Goal: Task Accomplishment & Management: Complete application form

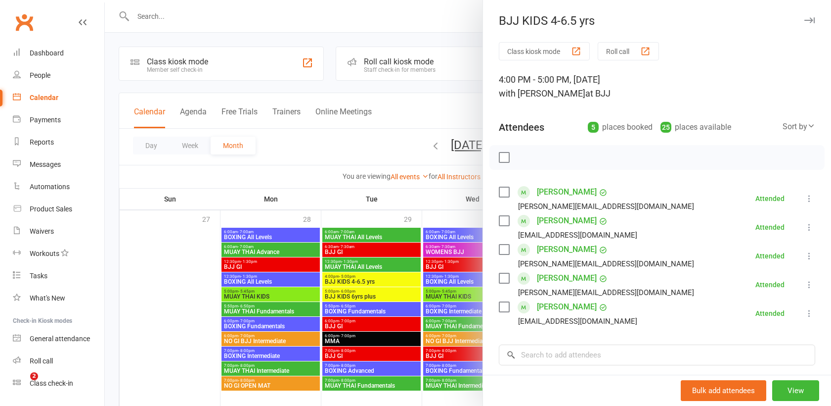
scroll to position [485, 0]
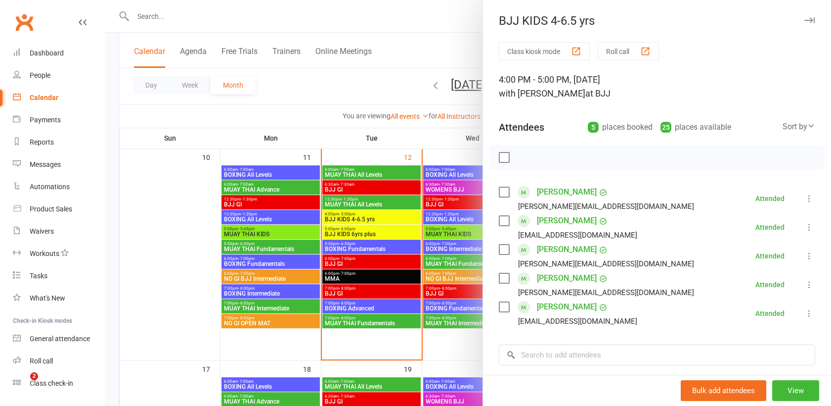
click at [187, 18] on div at bounding box center [468, 203] width 727 height 406
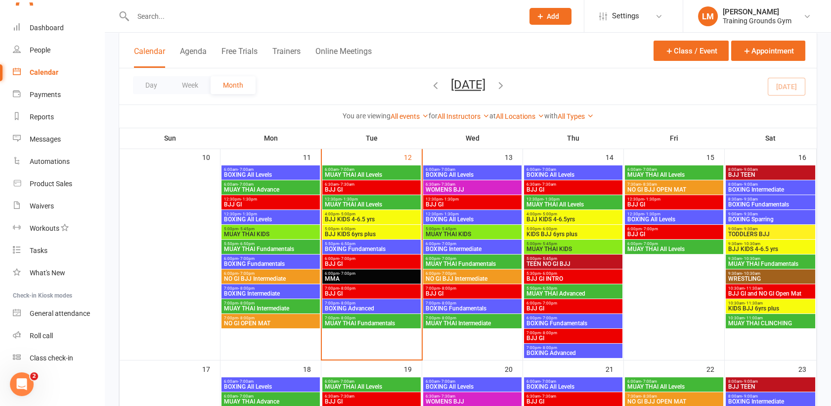
click at [159, 14] on input "text" at bounding box center [323, 16] width 387 height 14
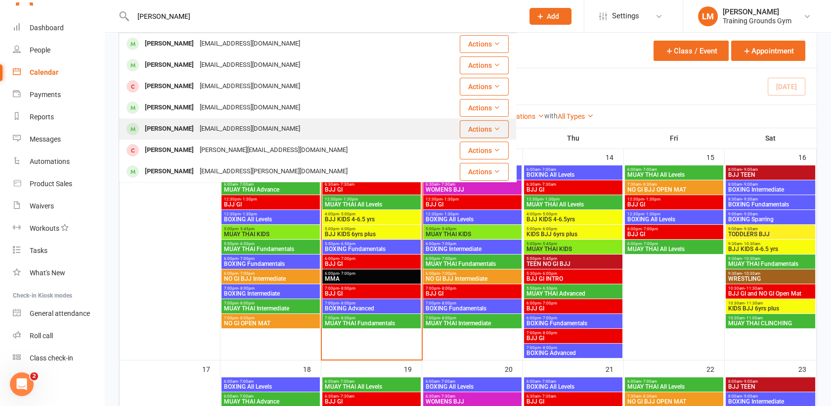
type input "[PERSON_NAME]"
click at [174, 135] on div "[PERSON_NAME]" at bounding box center [169, 129] width 55 height 14
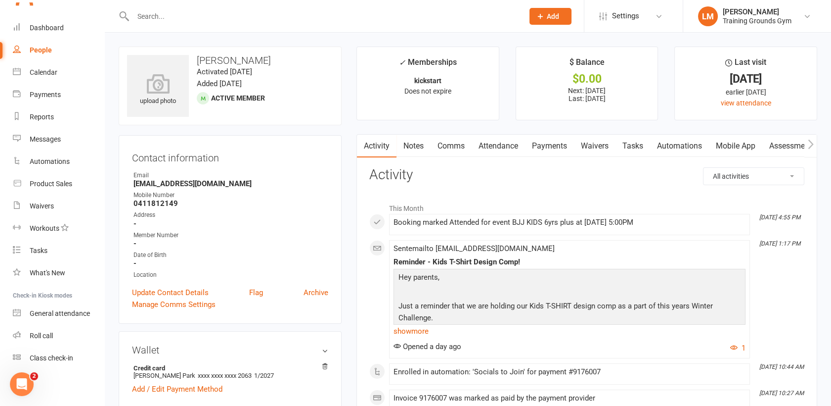
click at [545, 147] on link "Payments" at bounding box center [549, 146] width 49 height 23
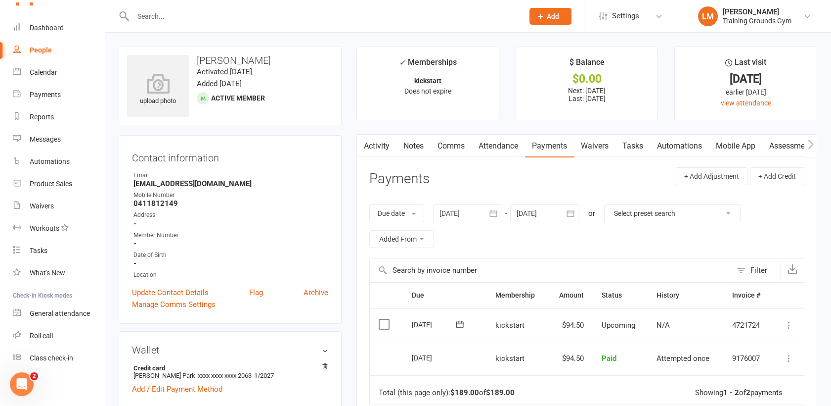
click at [511, 180] on header "Payments + Add Adjustment + Add Credit" at bounding box center [586, 180] width 435 height 27
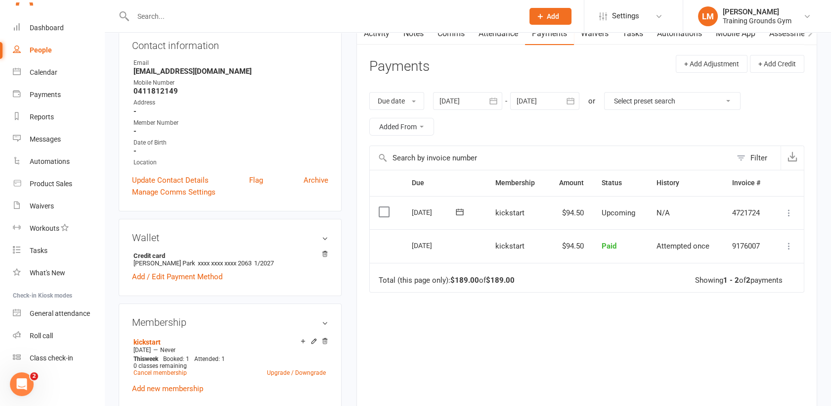
scroll to position [115, 0]
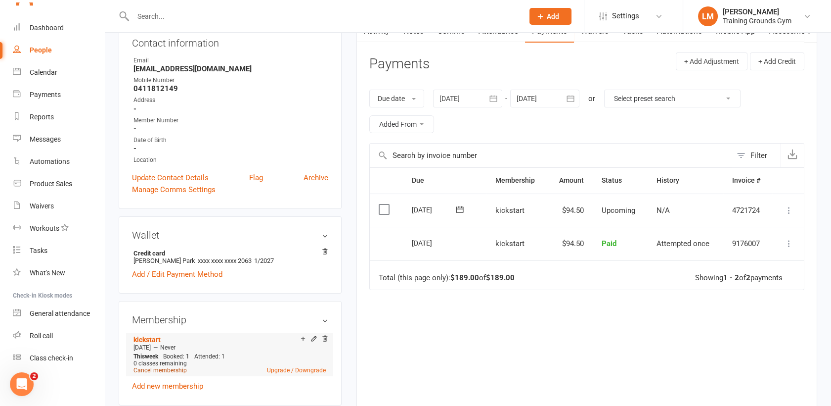
click at [172, 370] on link "Cancel membership" at bounding box center [160, 369] width 53 height 7
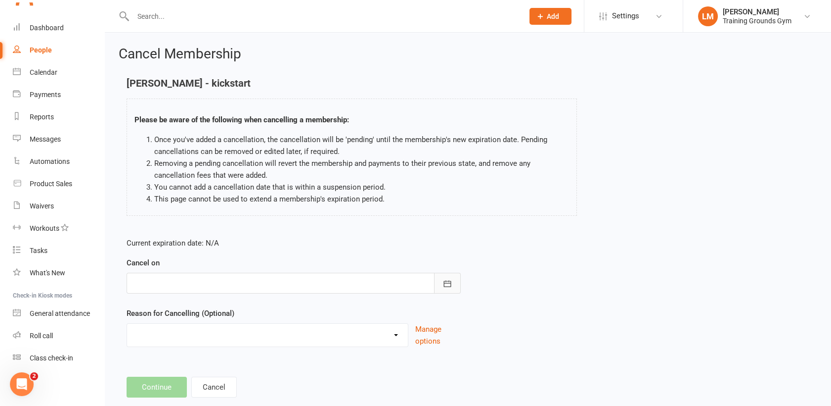
click at [448, 287] on icon "button" at bounding box center [448, 283] width 10 height 10
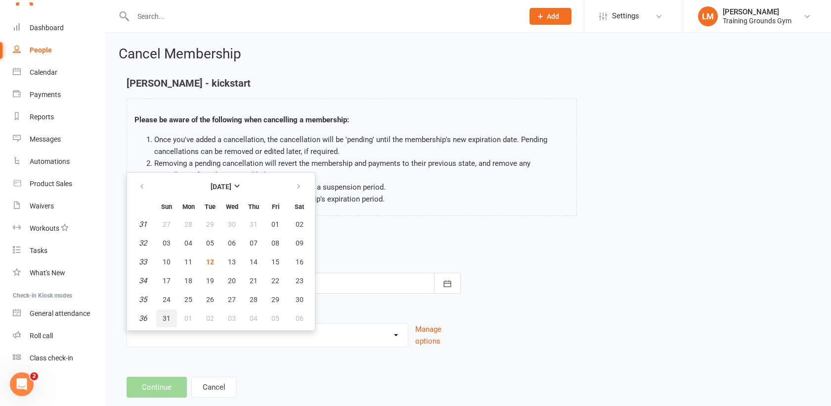
click at [170, 314] on span "31" at bounding box center [167, 318] width 8 height 8
type input "[DATE]"
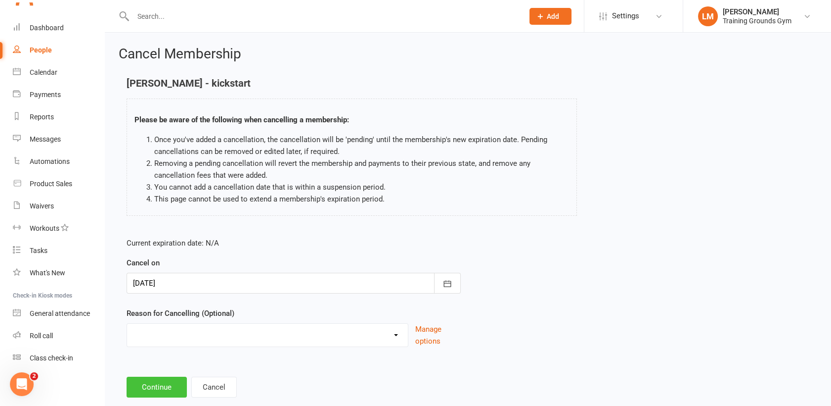
click at [162, 384] on button "Continue" at bounding box center [157, 386] width 60 height 21
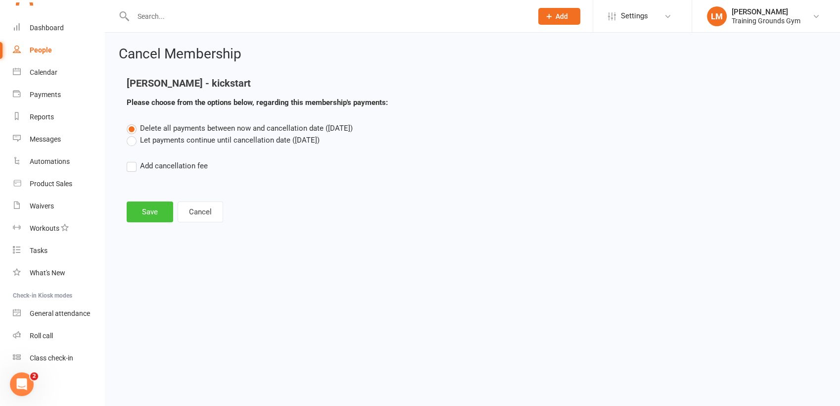
click at [150, 209] on button "Save" at bounding box center [150, 211] width 46 height 21
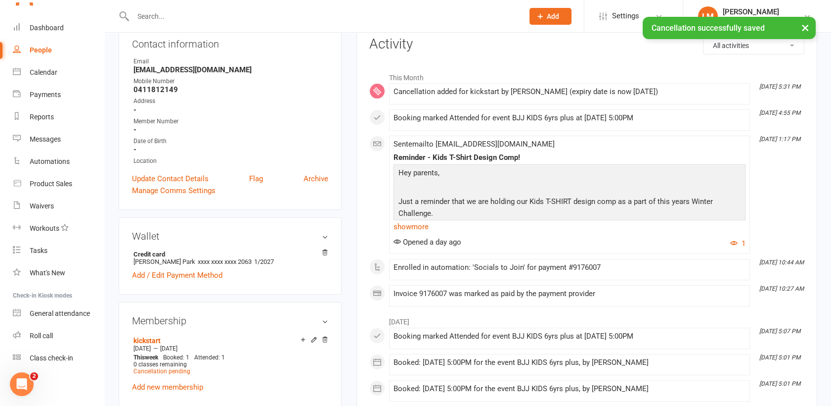
scroll to position [141, 0]
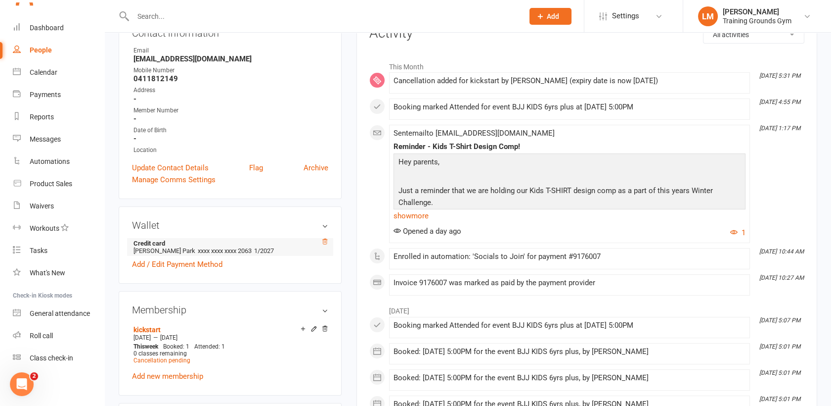
click at [327, 240] on icon at bounding box center [324, 240] width 5 height 5
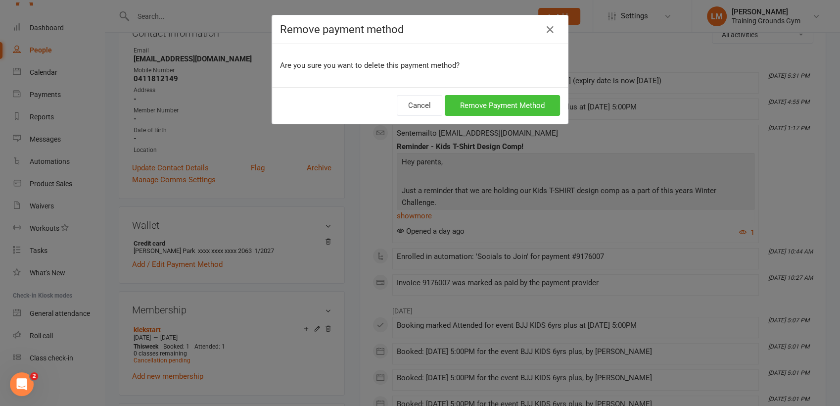
click at [506, 105] on button "Remove Payment Method" at bounding box center [502, 105] width 115 height 21
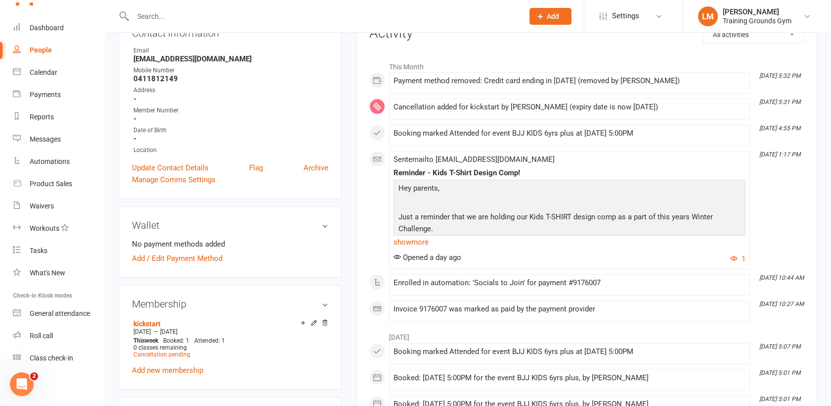
scroll to position [0, 0]
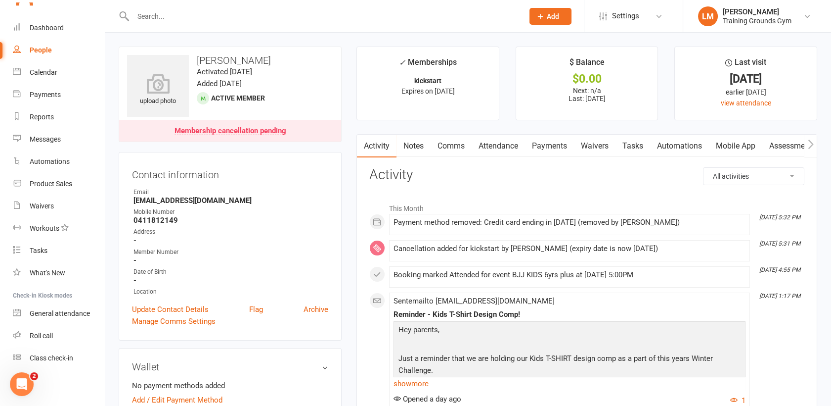
click at [559, 148] on link "Payments" at bounding box center [549, 146] width 49 height 23
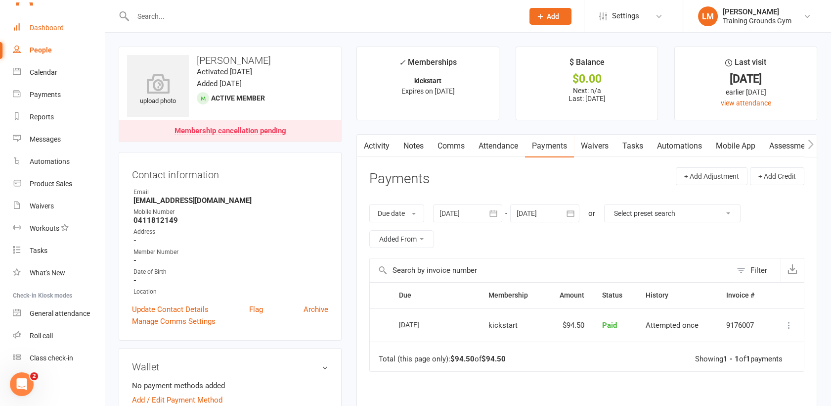
click at [60, 26] on div "Dashboard" at bounding box center [47, 28] width 34 height 8
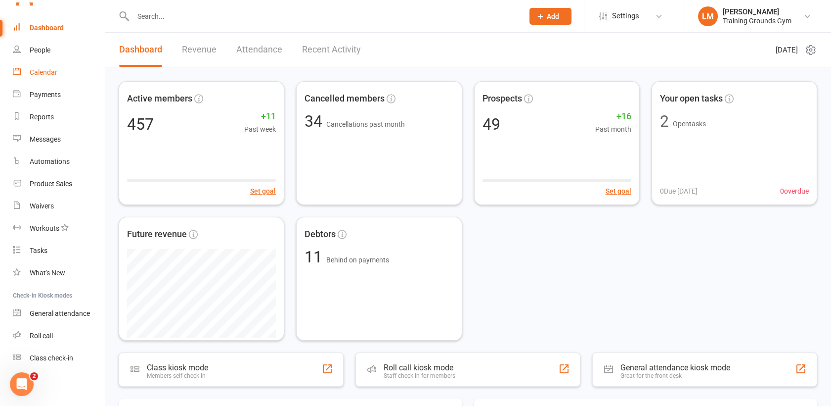
click at [37, 75] on div "Calendar" at bounding box center [44, 72] width 28 height 8
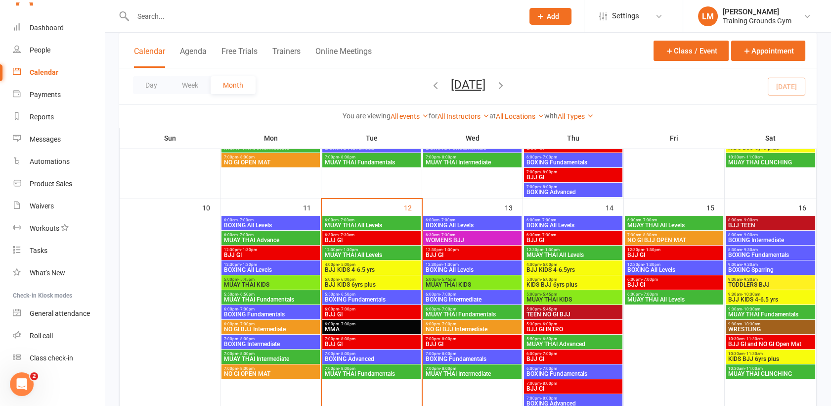
scroll to position [443, 0]
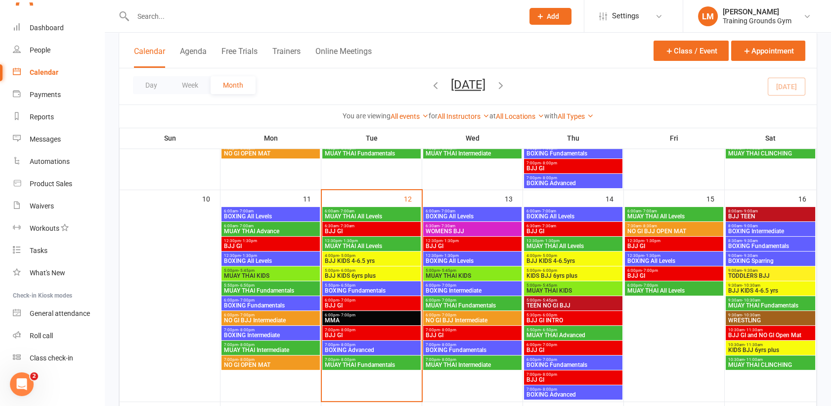
click at [333, 283] on span "5:50pm - 6:50pm" at bounding box center [371, 285] width 94 height 4
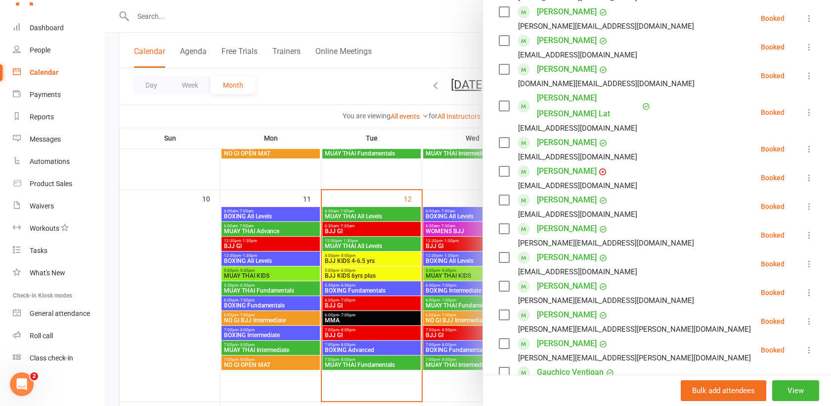
scroll to position [241, 0]
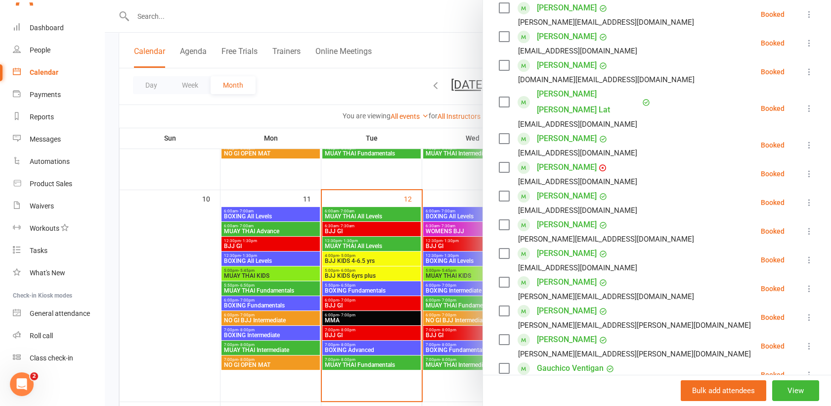
click at [499, 66] on label at bounding box center [504, 65] width 10 height 10
click at [501, 220] on label at bounding box center [504, 225] width 10 height 10
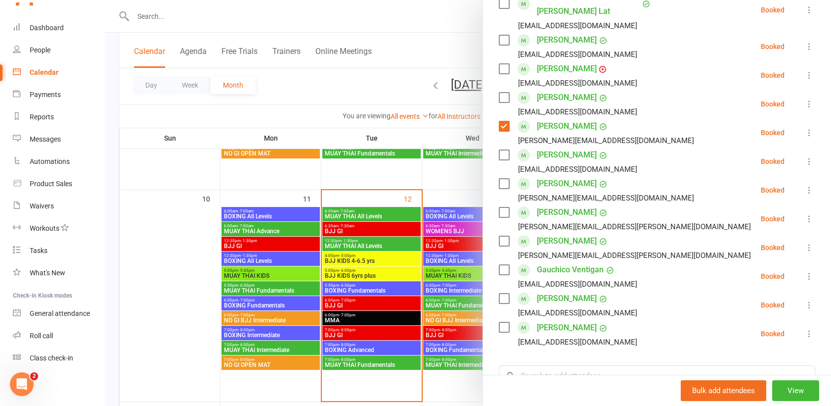
scroll to position [350, 0]
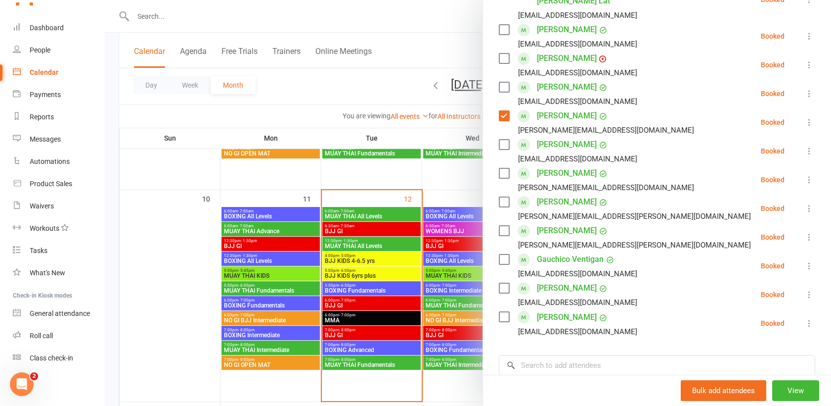
click at [502, 312] on label at bounding box center [504, 317] width 10 height 10
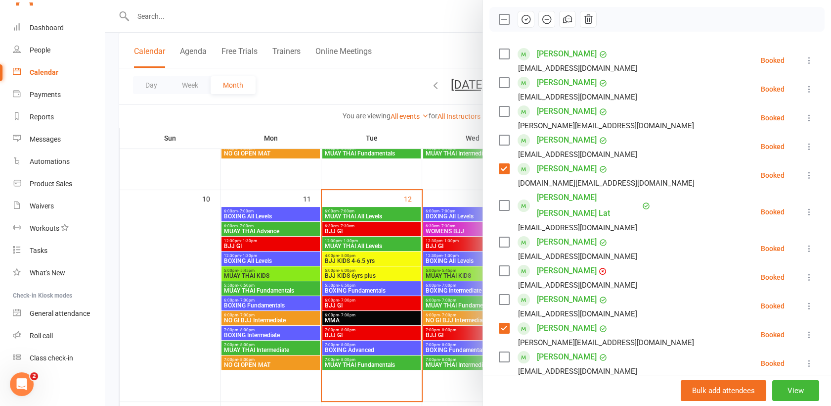
scroll to position [0, 0]
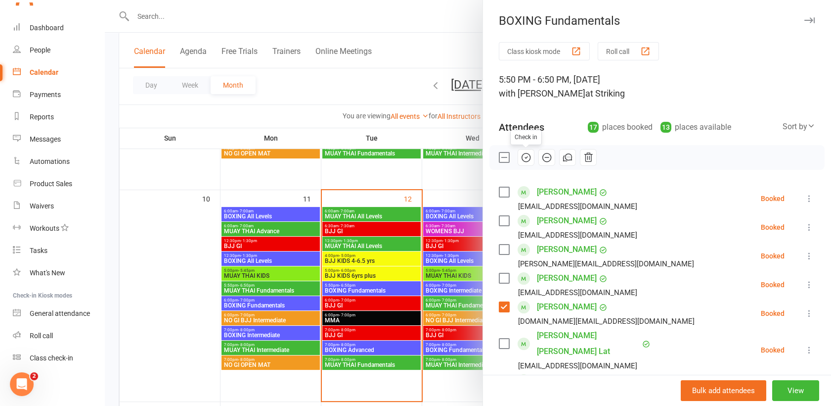
click at [521, 160] on icon "button" at bounding box center [526, 157] width 11 height 11
click at [164, 13] on div at bounding box center [468, 203] width 727 height 406
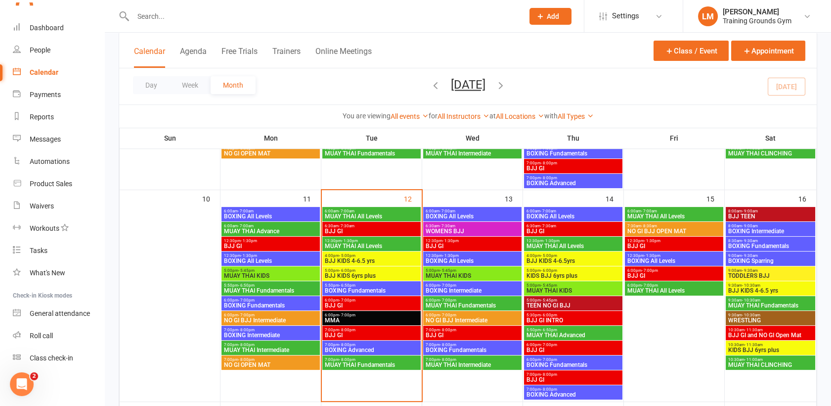
click at [147, 20] on input "text" at bounding box center [323, 16] width 387 height 14
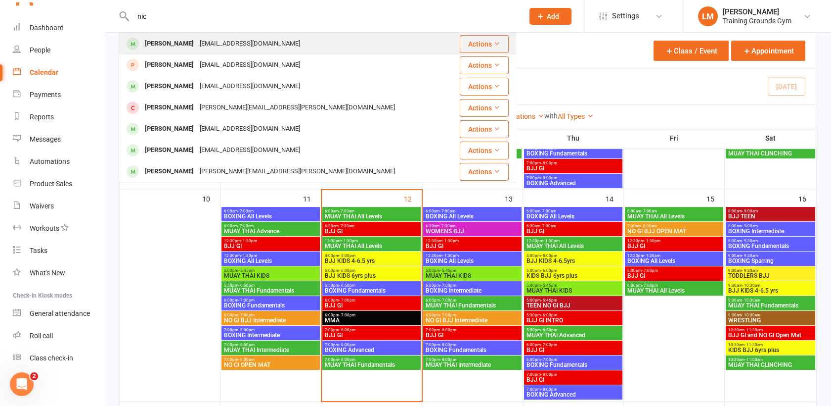
type input "nic"
click at [157, 37] on div "[PERSON_NAME]" at bounding box center [169, 44] width 55 height 14
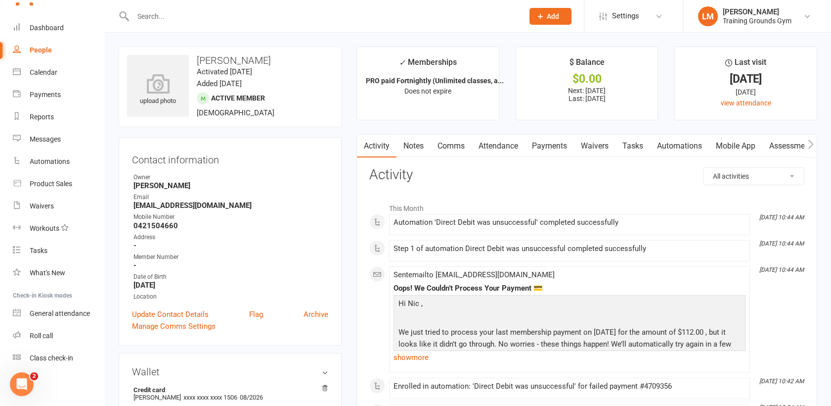
click at [546, 143] on link "Payments" at bounding box center [549, 146] width 49 height 23
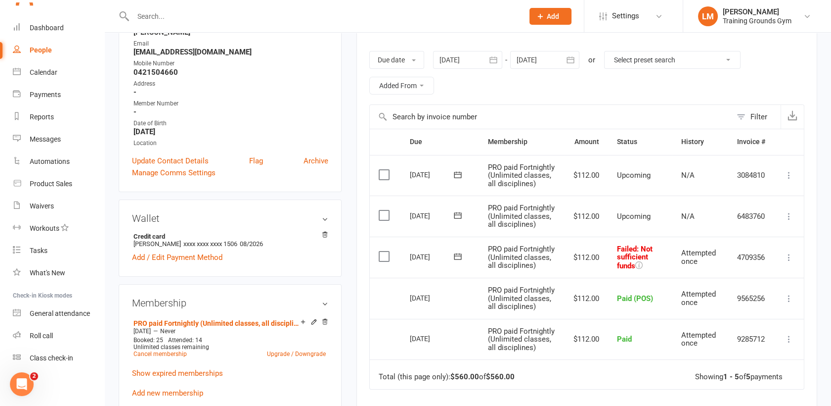
scroll to position [163, 0]
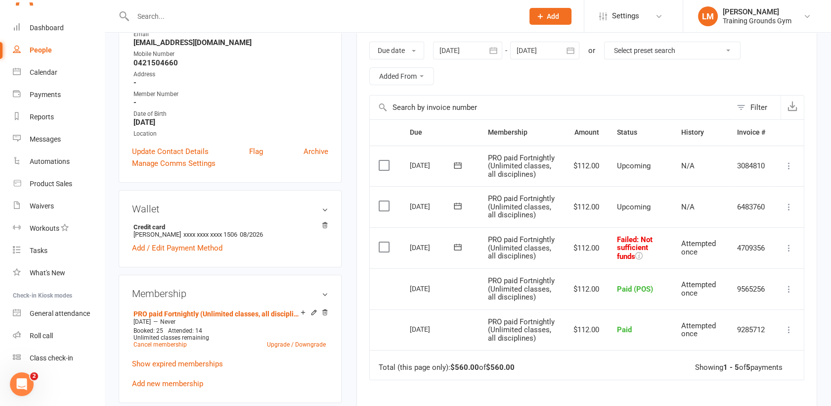
click at [175, 8] on div at bounding box center [318, 16] width 398 height 32
click at [166, 14] on input "text" at bounding box center [323, 16] width 387 height 14
type input "tyr"
click at [541, 15] on icon at bounding box center [540, 16] width 9 height 9
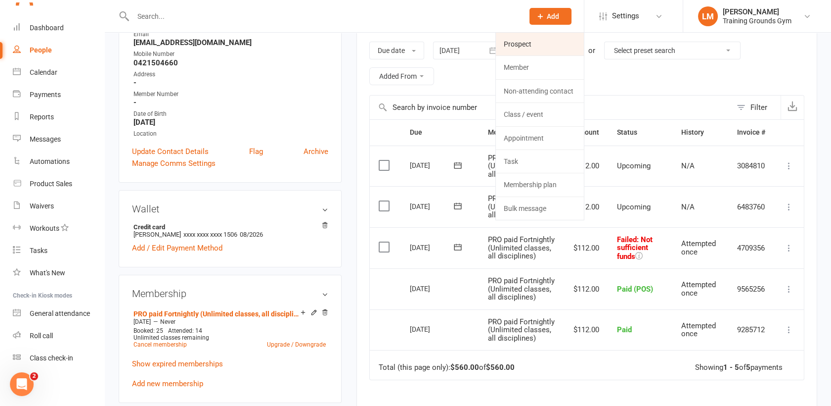
click at [534, 42] on link "Prospect" at bounding box center [540, 44] width 88 height 23
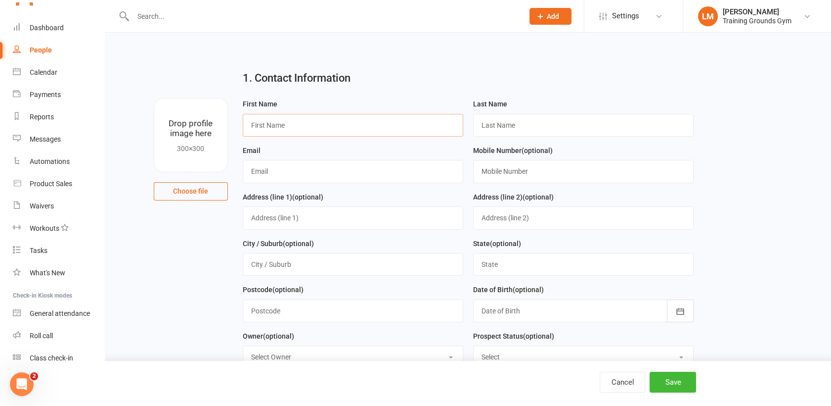
click at [265, 124] on input "text" at bounding box center [353, 125] width 221 height 23
type input "[PERSON_NAME]"
type input "Vaifale"
click at [298, 177] on input "text" at bounding box center [353, 171] width 221 height 23
type input "[EMAIL_ADDRESS][DOMAIN_NAME]"
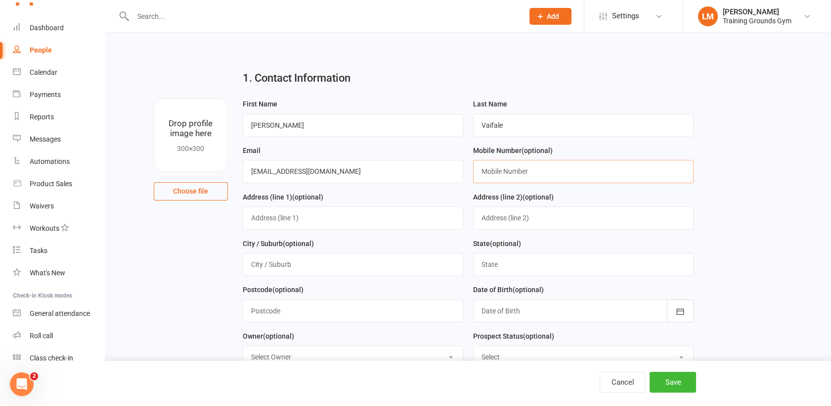
click at [533, 167] on input "text" at bounding box center [583, 171] width 221 height 23
type input "0486045483"
drag, startPoint x: 378, startPoint y: 172, endPoint x: 243, endPoint y: 176, distance: 135.1
click at [243, 176] on input "[EMAIL_ADDRESS][DOMAIN_NAME]" at bounding box center [353, 171] width 221 height 23
click at [677, 391] on button "Save" at bounding box center [673, 381] width 46 height 21
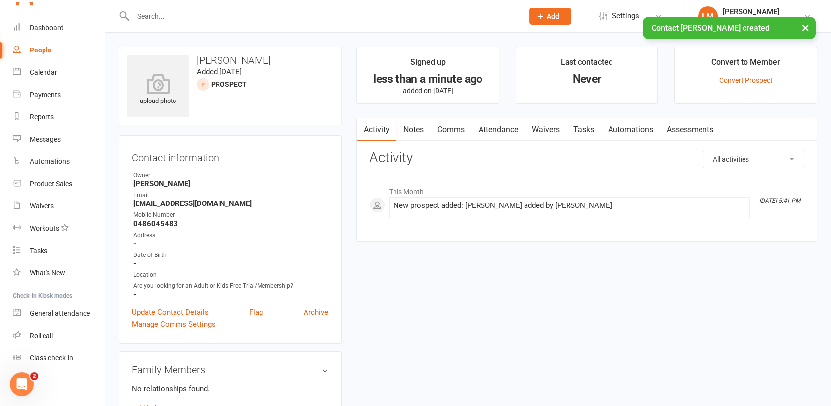
click at [142, 12] on input "text" at bounding box center [323, 16] width 387 height 14
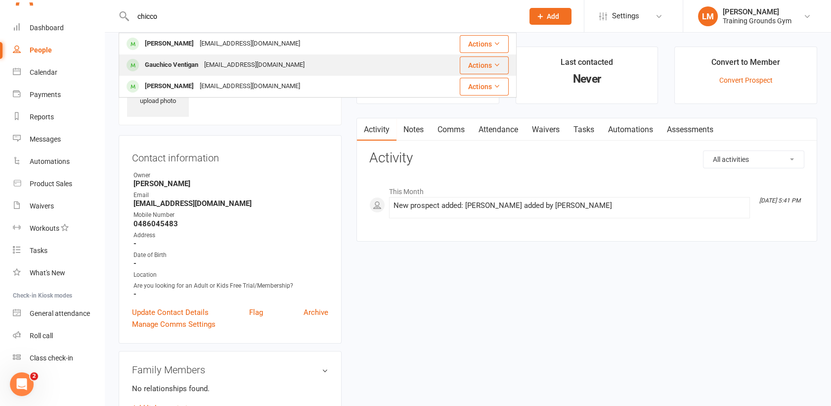
type input "chicco"
click at [182, 65] on div "Gauchico Ventigan" at bounding box center [171, 65] width 59 height 14
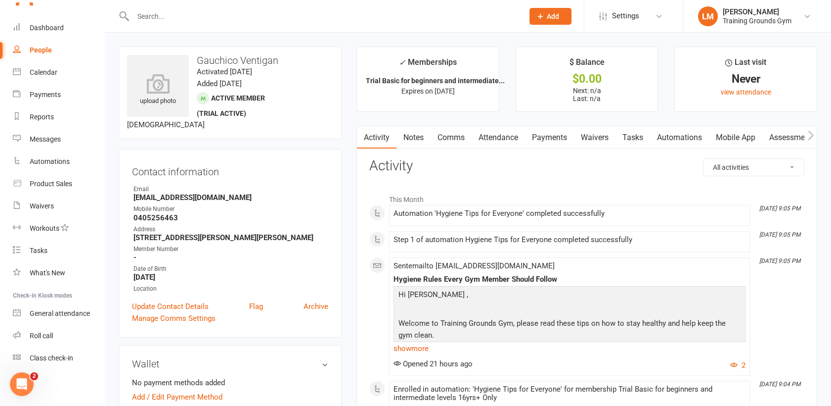
click at [503, 134] on link "Attendance" at bounding box center [498, 137] width 53 height 23
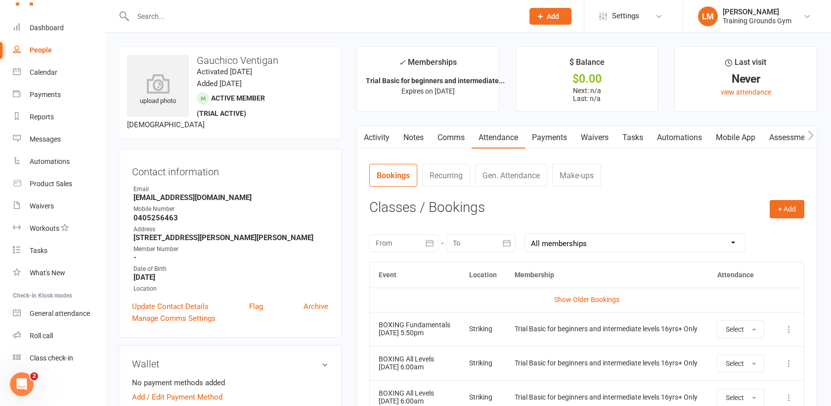
click at [151, 10] on input "text" at bounding box center [323, 16] width 387 height 14
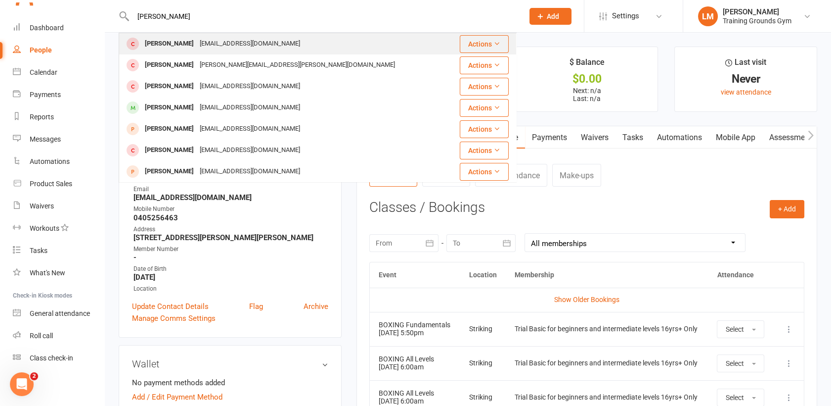
type input "[PERSON_NAME]"
click at [161, 44] on div "[PERSON_NAME]" at bounding box center [169, 44] width 55 height 14
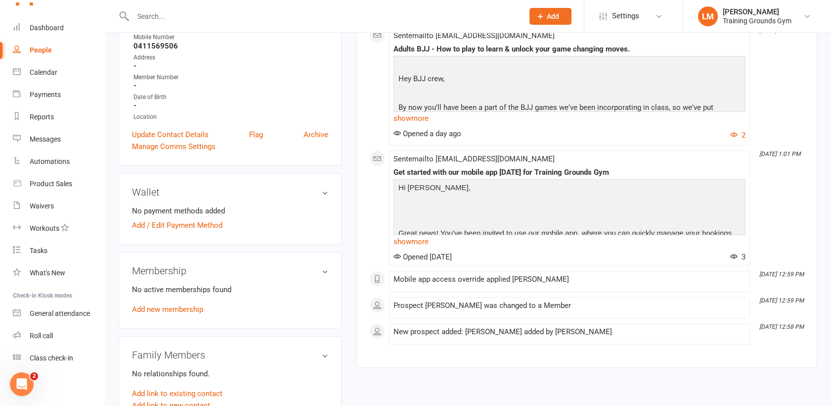
scroll to position [224, 0]
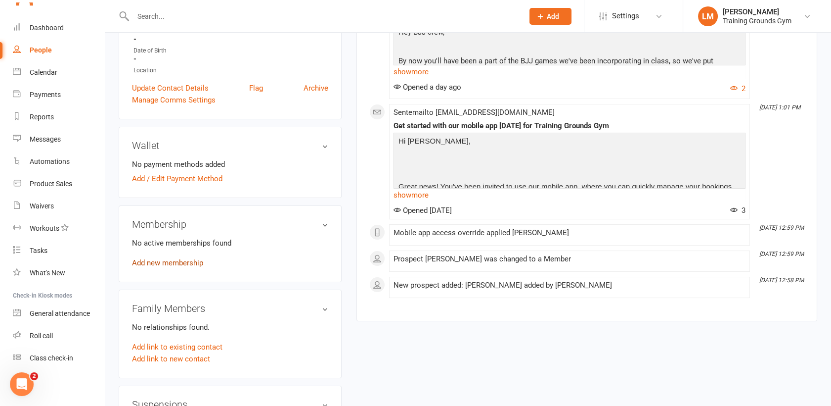
click at [186, 259] on link "Add new membership" at bounding box center [167, 262] width 71 height 9
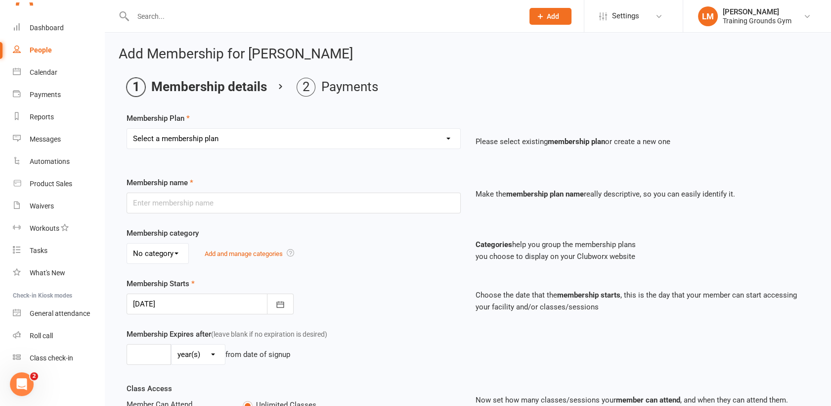
click at [208, 143] on select "Select a membership plan Create new Membership Plan Trial Basic for beginners a…" at bounding box center [293, 139] width 333 height 20
select select "15"
click at [127, 129] on select "Select a membership plan Create new Membership Plan Trial Basic for beginners a…" at bounding box center [293, 139] width 333 height 20
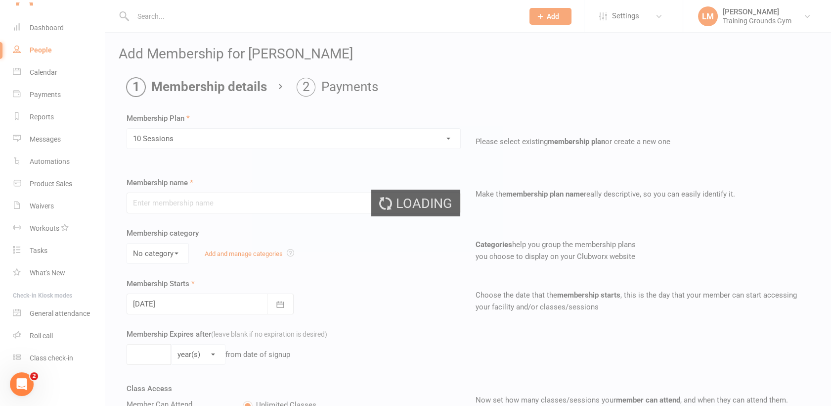
type input "10 Sessions"
select select "0"
type input "1"
type input "10"
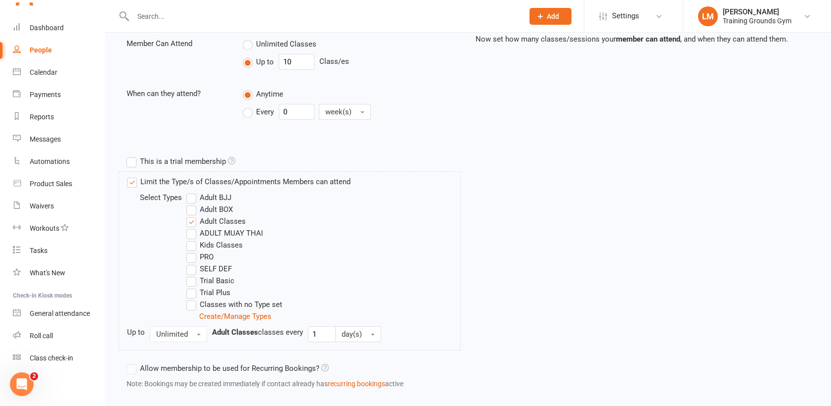
scroll to position [415, 0]
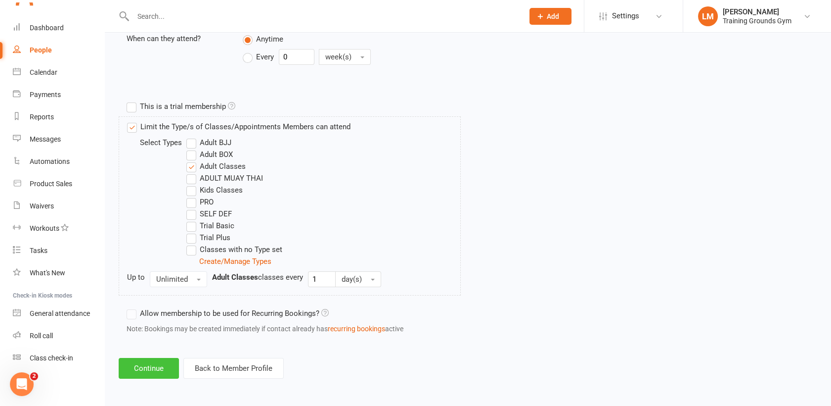
click at [160, 367] on button "Continue" at bounding box center [149, 368] width 60 height 21
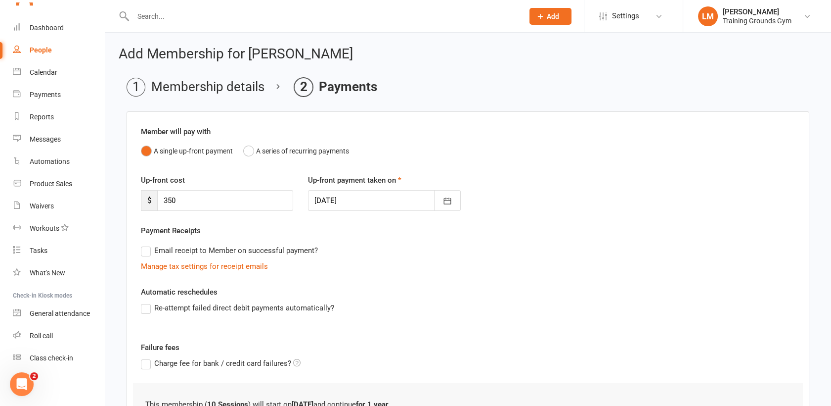
scroll to position [132, 0]
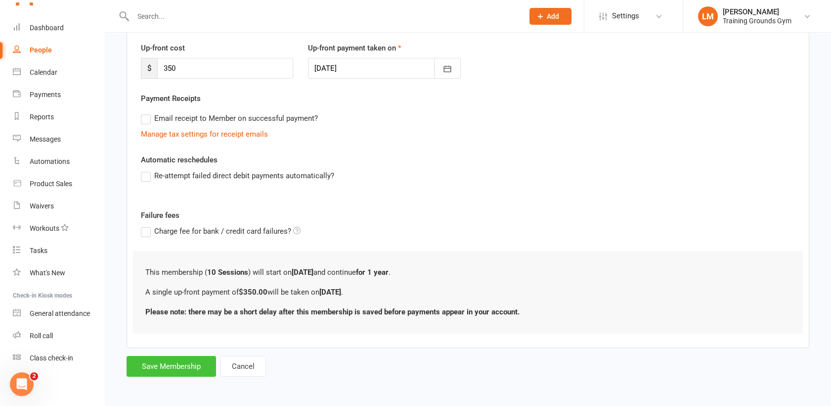
click at [174, 364] on button "Save Membership" at bounding box center [172, 366] width 90 height 21
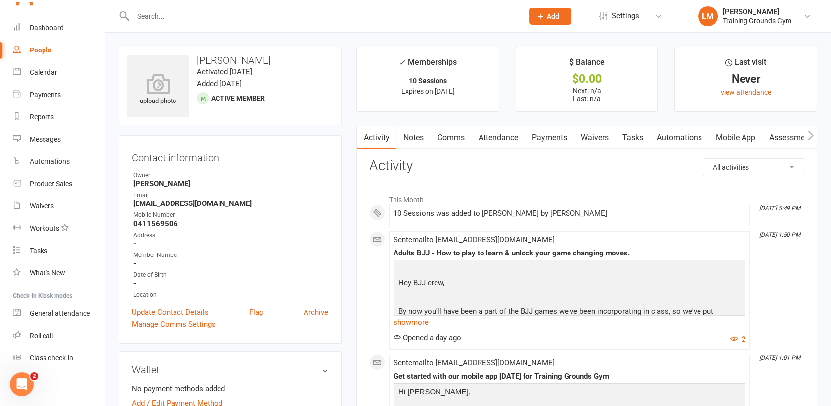
click at [737, 135] on link "Mobile App" at bounding box center [735, 137] width 53 height 23
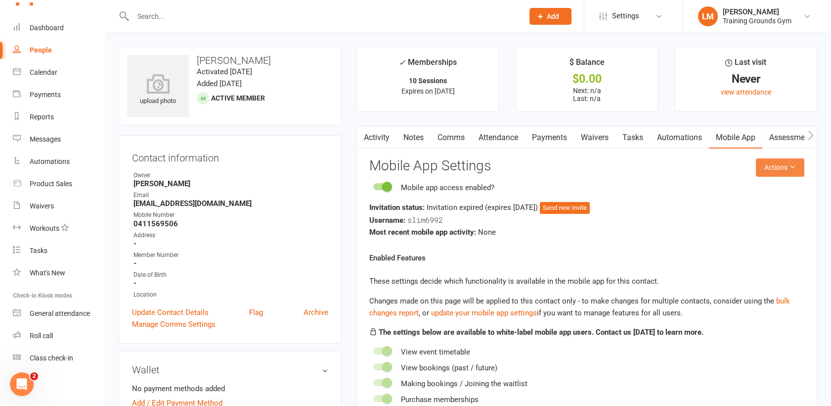
click at [794, 168] on icon at bounding box center [792, 166] width 7 height 7
click at [158, 311] on link "Update Contact Details" at bounding box center [170, 312] width 77 height 12
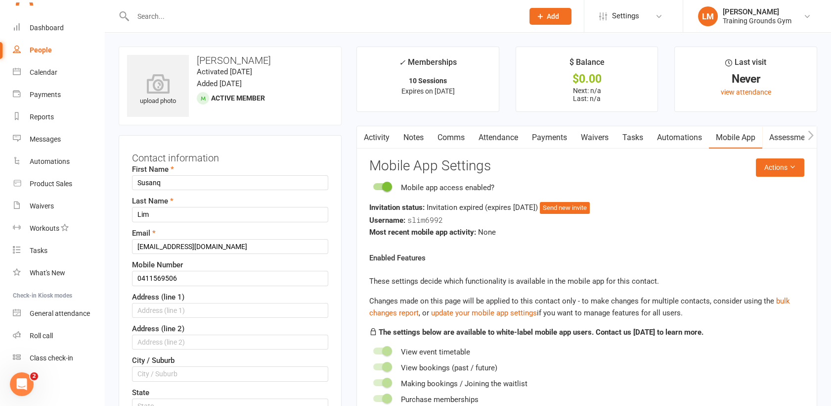
scroll to position [46, 0]
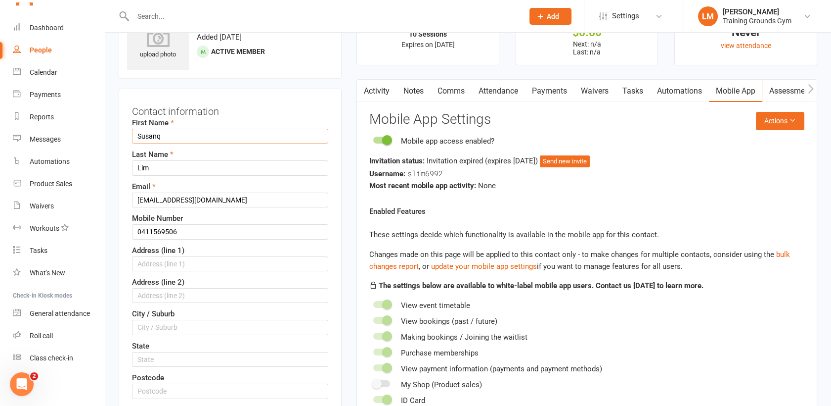
click at [182, 137] on input "Susanq" at bounding box center [230, 136] width 196 height 15
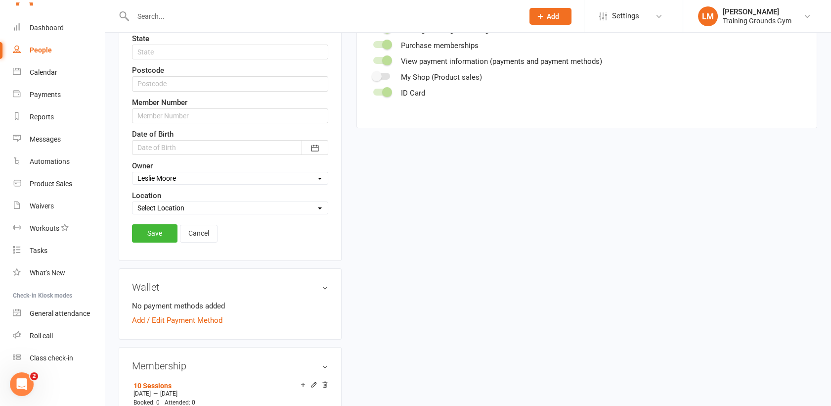
scroll to position [360, 0]
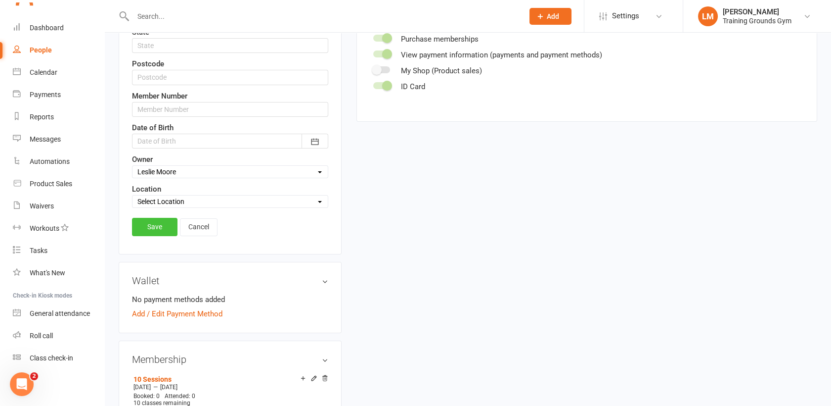
type input "[PERSON_NAME]"
click at [140, 222] on link "Save" at bounding box center [155, 227] width 46 height 18
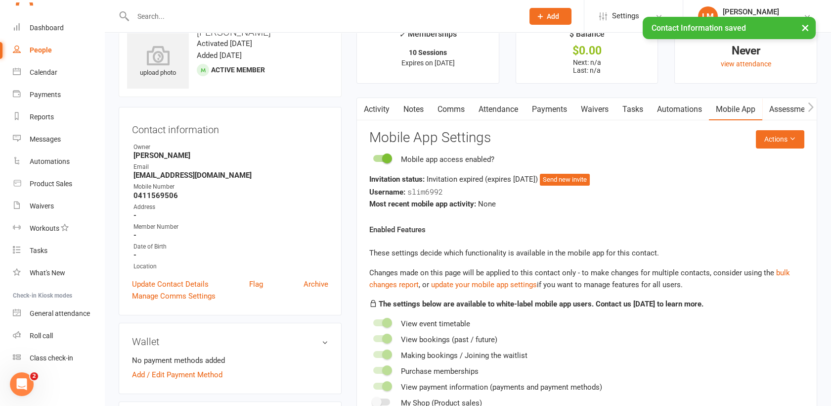
scroll to position [0, 0]
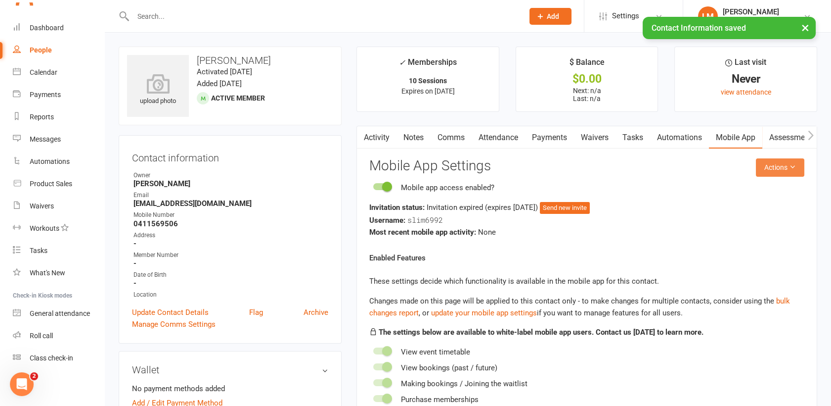
click at [779, 170] on button "Actions" at bounding box center [780, 167] width 48 height 18
click at [755, 190] on link "Send invitation email" at bounding box center [747, 190] width 98 height 20
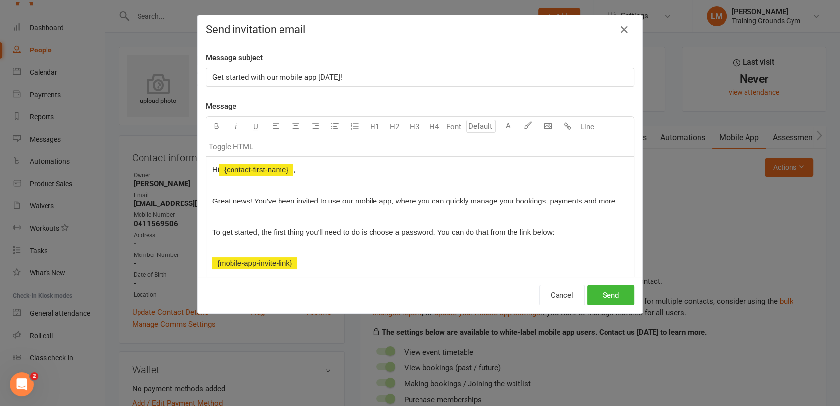
click at [370, 78] on p "Get started with our mobile app [DATE]!" at bounding box center [419, 77] width 415 height 12
click at [605, 294] on button "Send" at bounding box center [610, 294] width 47 height 21
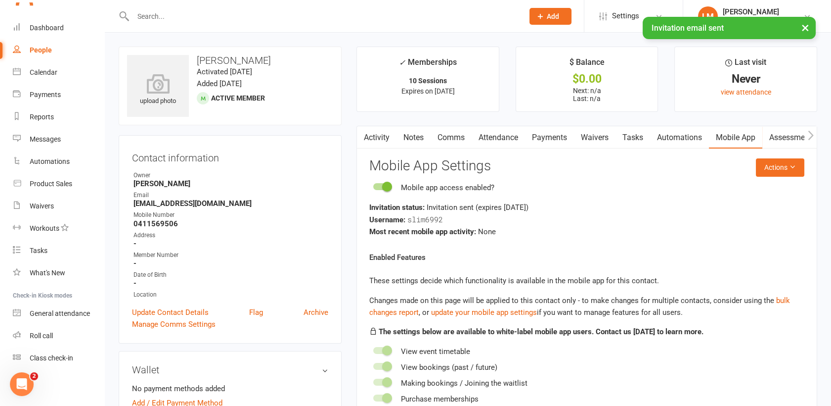
click at [495, 136] on link "Attendance" at bounding box center [498, 137] width 53 height 23
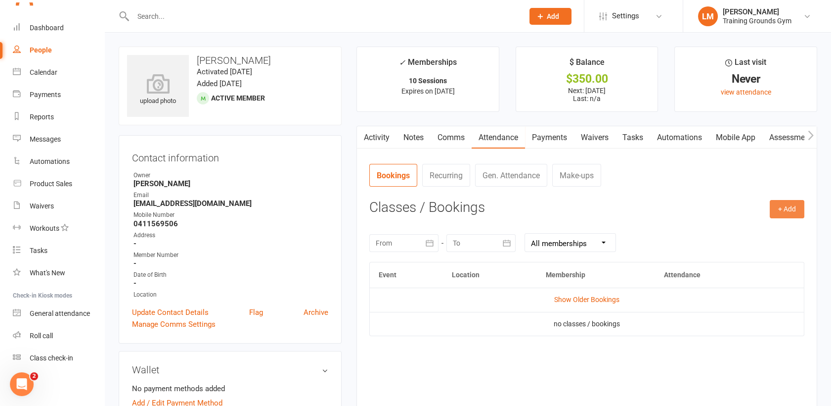
click at [792, 207] on button "+ Add" at bounding box center [787, 209] width 35 height 18
click at [755, 231] on link "Book Event" at bounding box center [755, 232] width 98 height 20
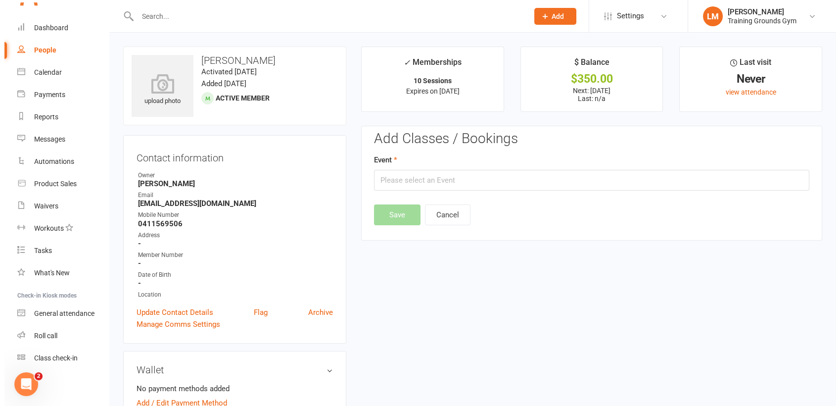
scroll to position [76, 0]
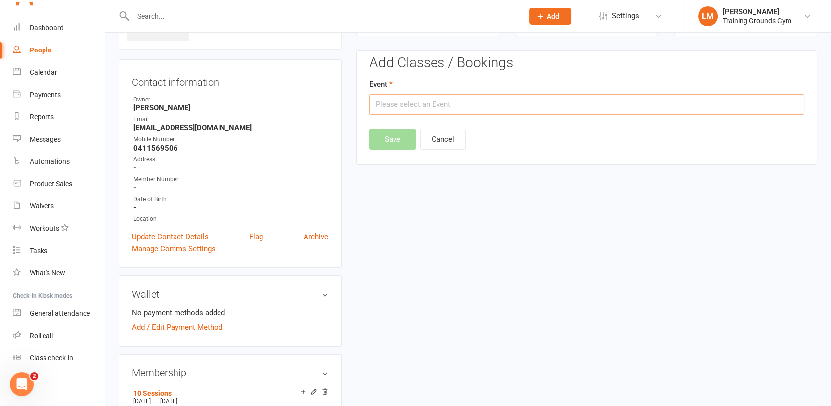
click at [469, 105] on input "text" at bounding box center [586, 104] width 435 height 21
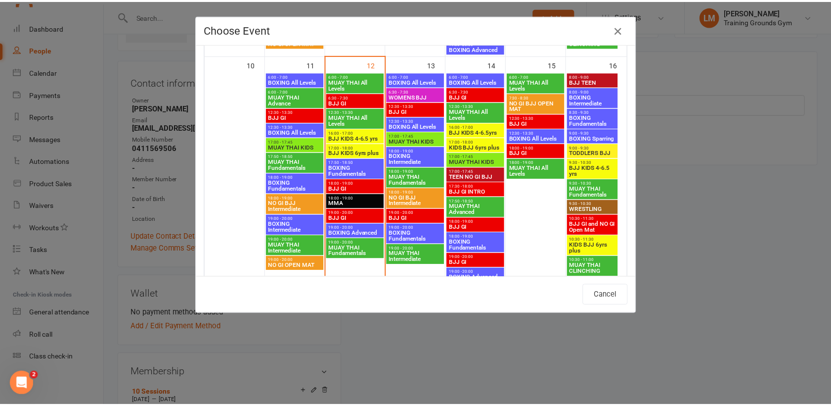
scroll to position [518, 0]
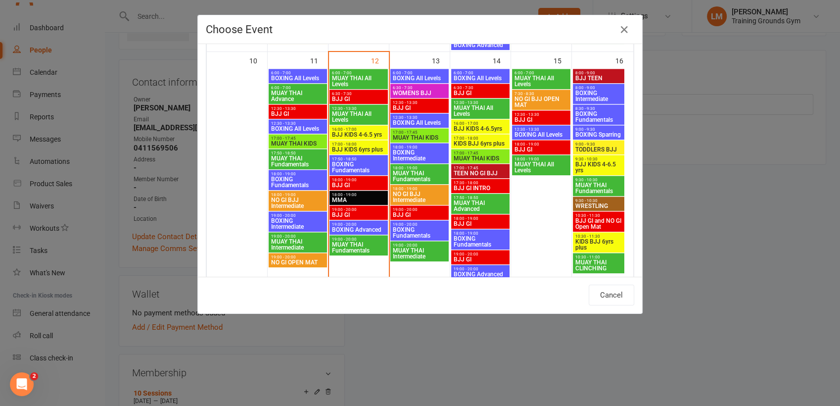
click at [336, 159] on span "17:50 - 18:50" at bounding box center [358, 159] width 54 height 4
type input "BOXING Fundamentals - [DATE] 5:50:00 PM"
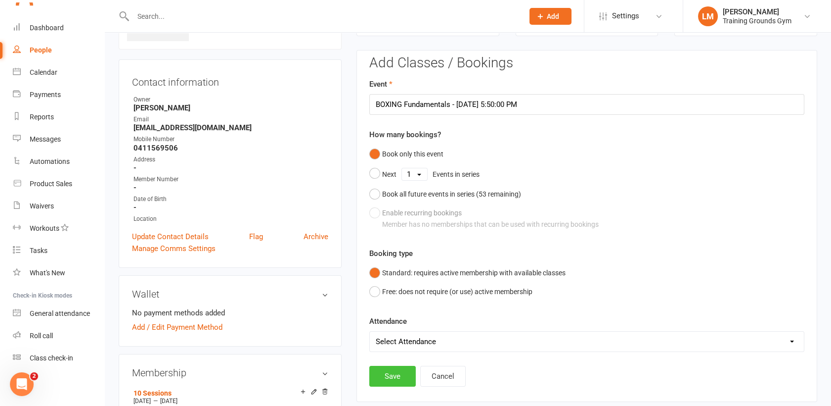
click at [387, 370] on button "Save" at bounding box center [392, 375] width 46 height 21
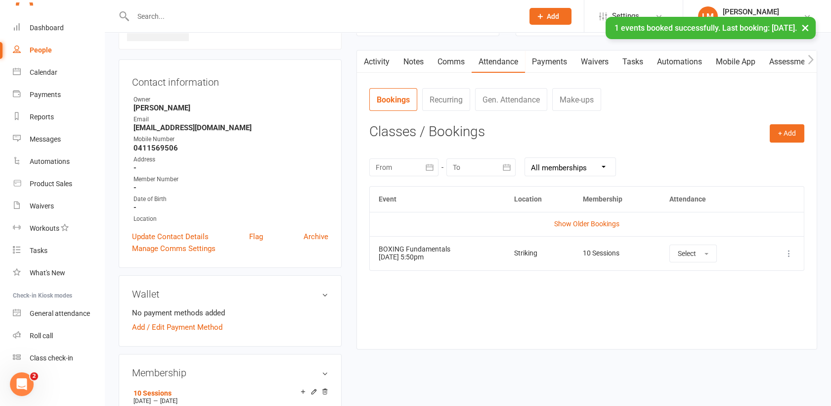
click at [557, 56] on link "Payments" at bounding box center [549, 61] width 49 height 23
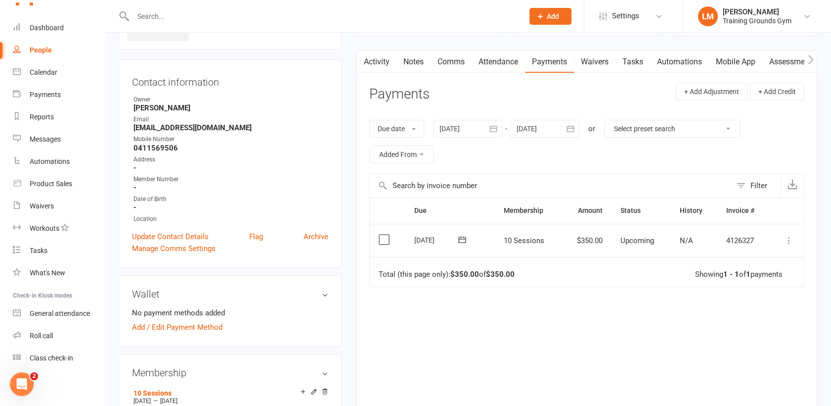
click at [792, 243] on icon at bounding box center [789, 240] width 10 height 10
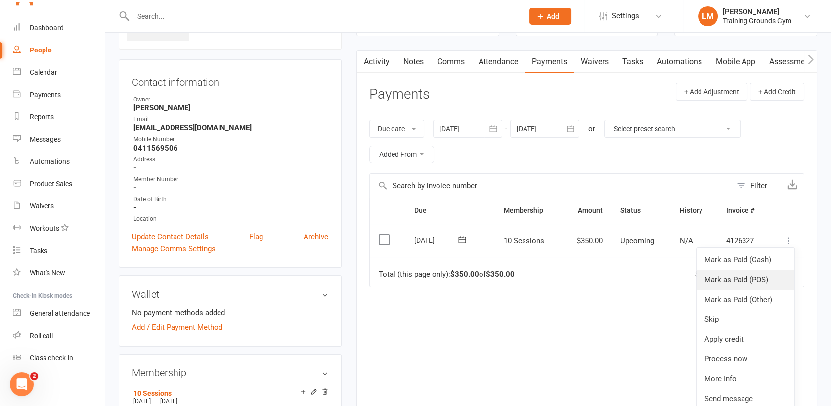
click at [762, 278] on link "Mark as Paid (POS)" at bounding box center [746, 280] width 98 height 20
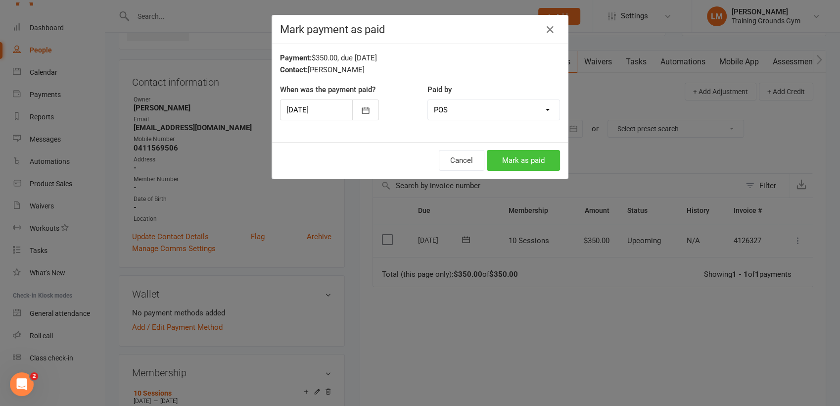
click at [523, 166] on button "Mark as paid" at bounding box center [523, 160] width 73 height 21
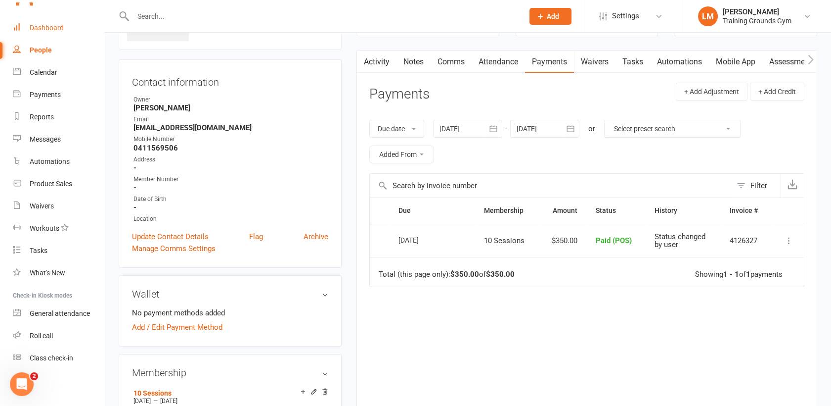
click at [50, 24] on div "Dashboard" at bounding box center [47, 28] width 34 height 8
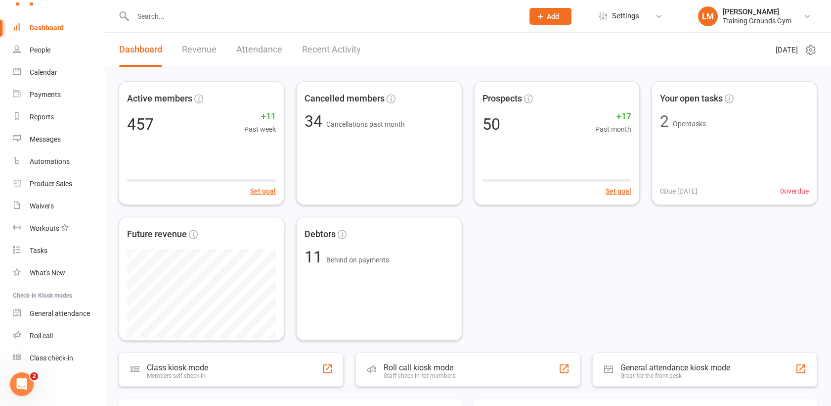
click at [179, 18] on input "text" at bounding box center [323, 16] width 387 height 14
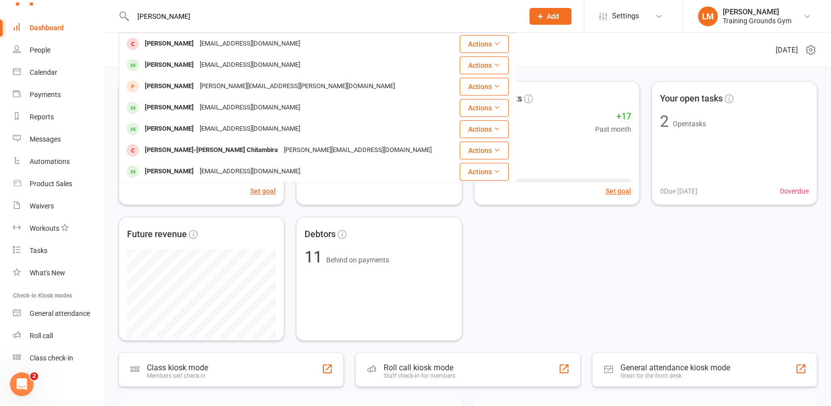
type input "[PERSON_NAME]"
click at [534, 17] on button "Add" at bounding box center [551, 16] width 42 height 17
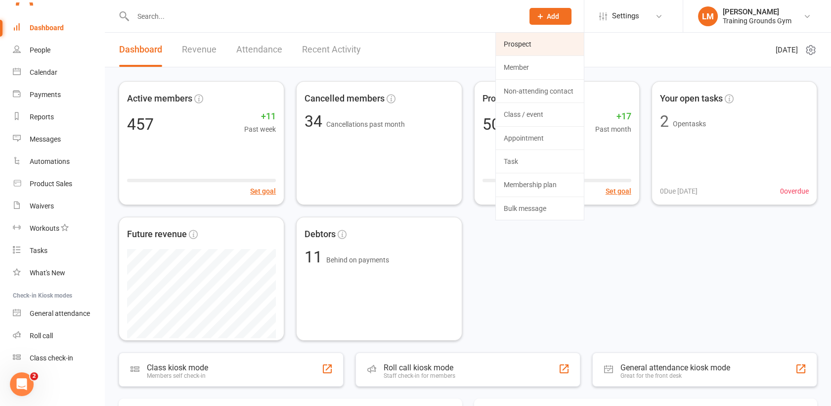
click at [518, 46] on link "Prospect" at bounding box center [540, 44] width 88 height 23
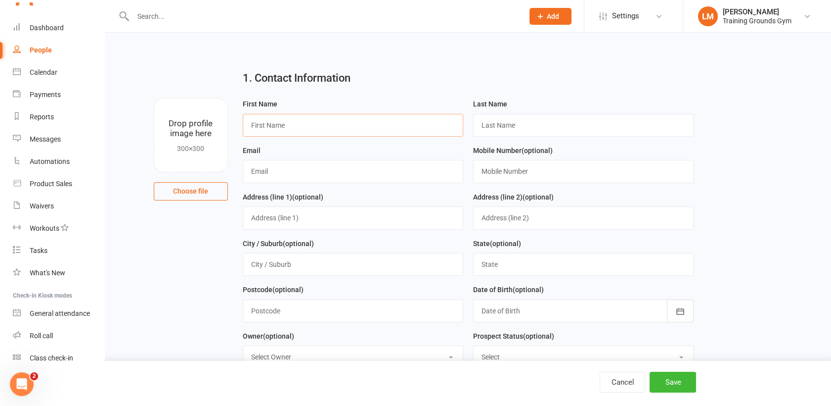
click at [254, 125] on input "text" at bounding box center [353, 125] width 221 height 23
type input "[PERSON_NAME]"
click at [678, 385] on button "Save" at bounding box center [673, 381] width 46 height 21
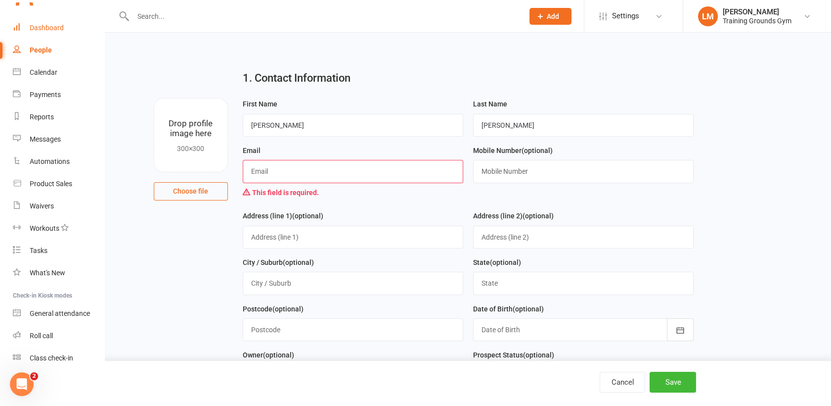
click at [48, 24] on div "Dashboard" at bounding box center [47, 28] width 34 height 8
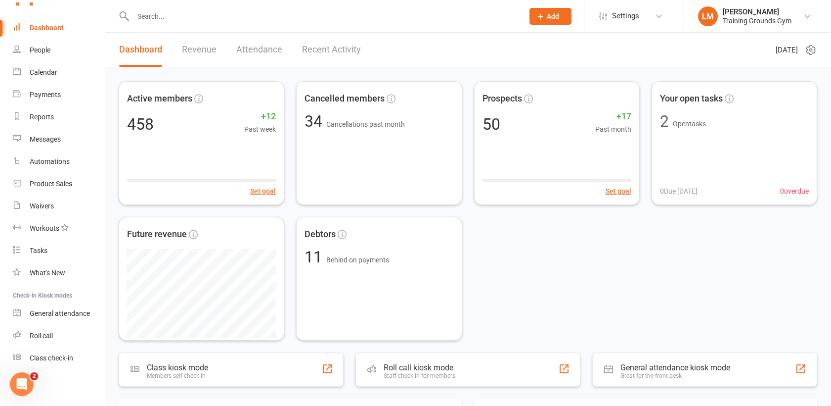
click at [542, 18] on icon at bounding box center [540, 16] width 9 height 9
click at [431, 39] on header "Dashboard Revenue Attendance Recent Activity [DATE]" at bounding box center [468, 50] width 727 height 35
click at [154, 16] on input "text" at bounding box center [323, 16] width 387 height 14
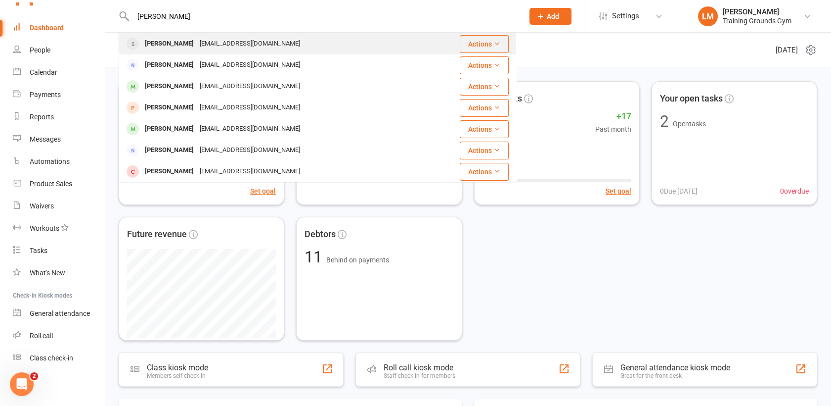
type input "[PERSON_NAME]"
click at [164, 43] on div "[PERSON_NAME]" at bounding box center [169, 44] width 55 height 14
